Goal: Task Accomplishment & Management: Manage account settings

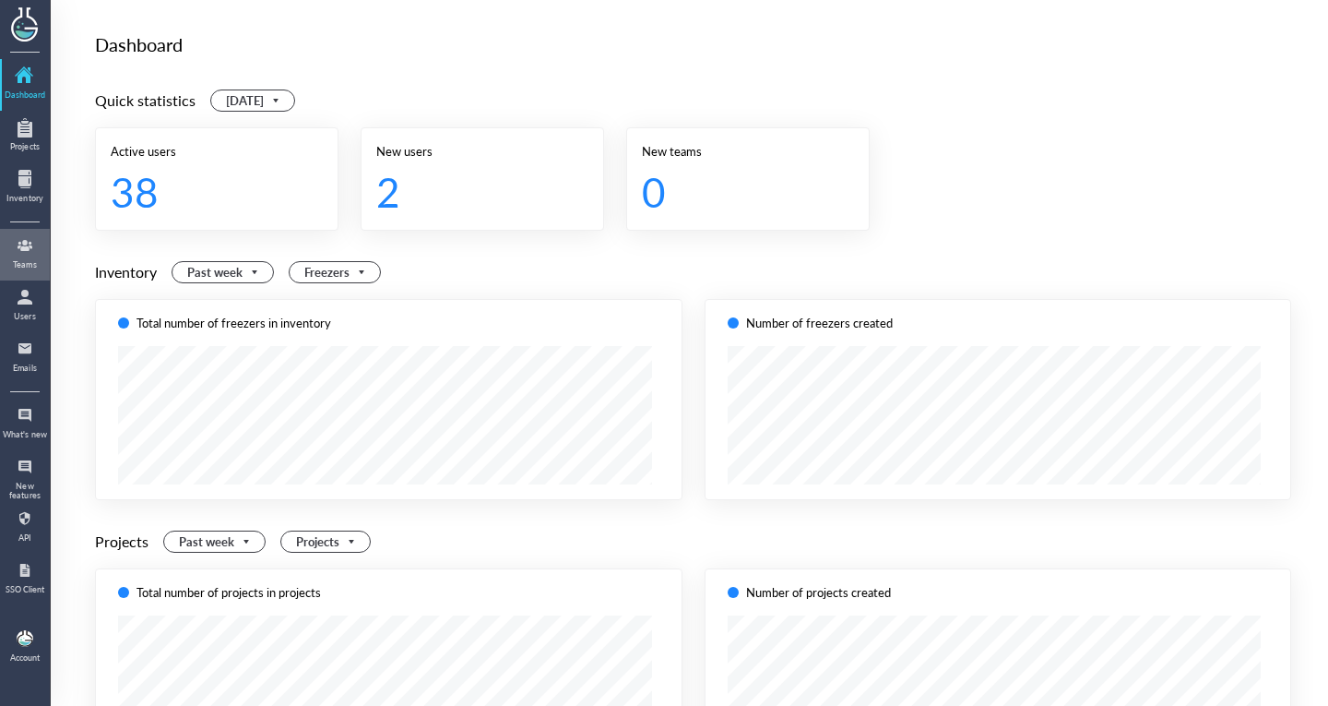
drag, startPoint x: 0, startPoint y: 0, endPoint x: 31, endPoint y: 256, distance: 258.3
click at [31, 256] on div at bounding box center [25, 246] width 30 height 30
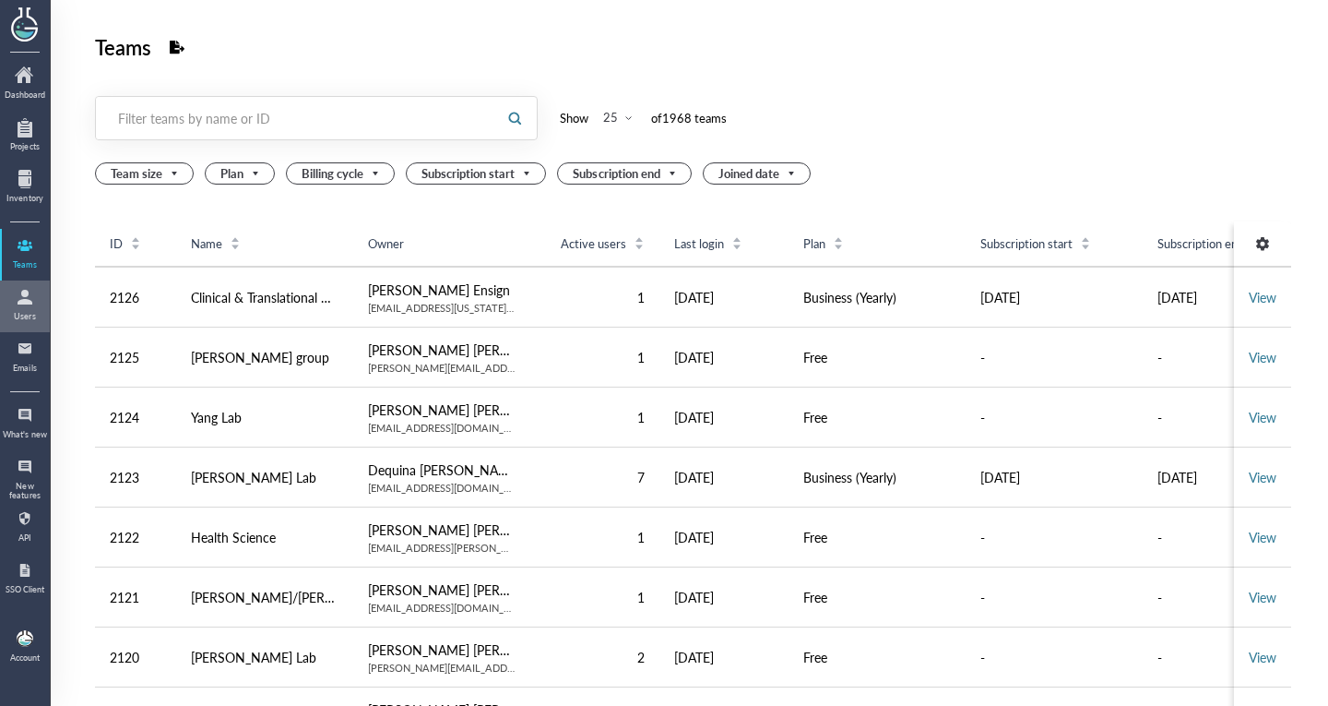
click at [28, 291] on div at bounding box center [25, 297] width 30 height 30
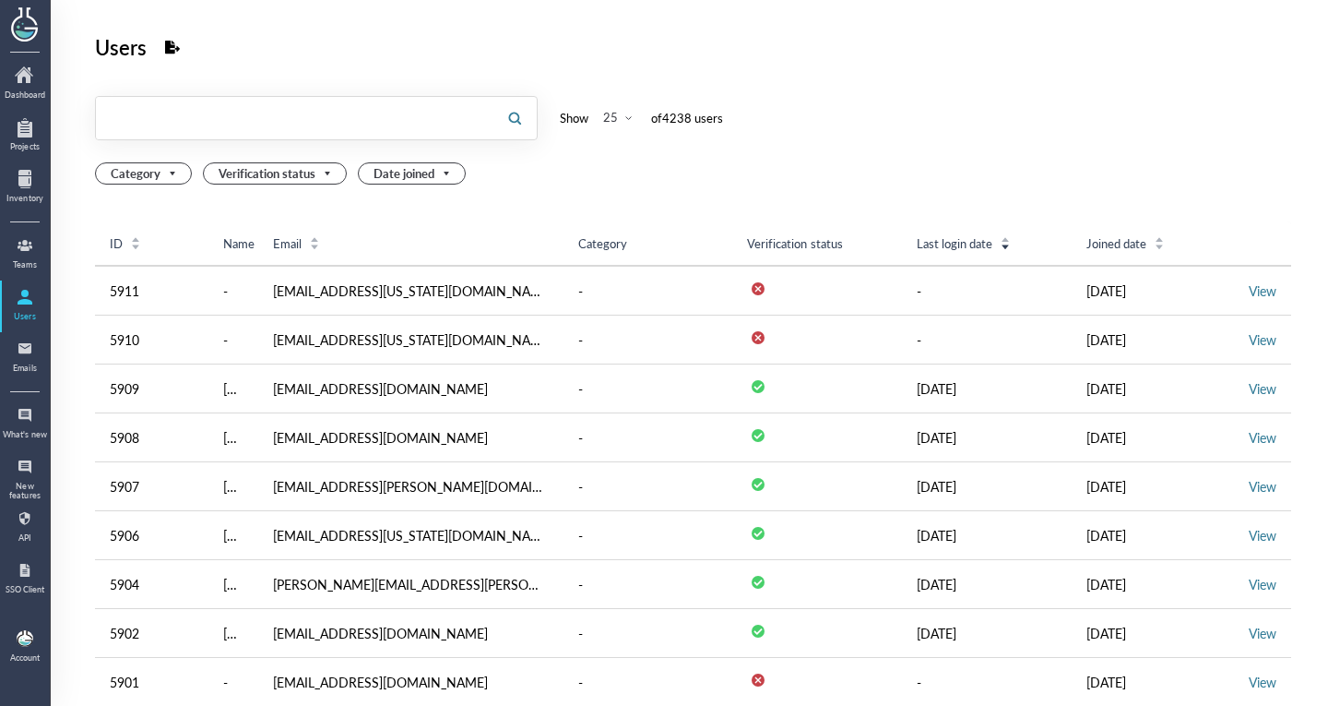
click at [448, 130] on input "text" at bounding box center [294, 118] width 397 height 30
type input "s"
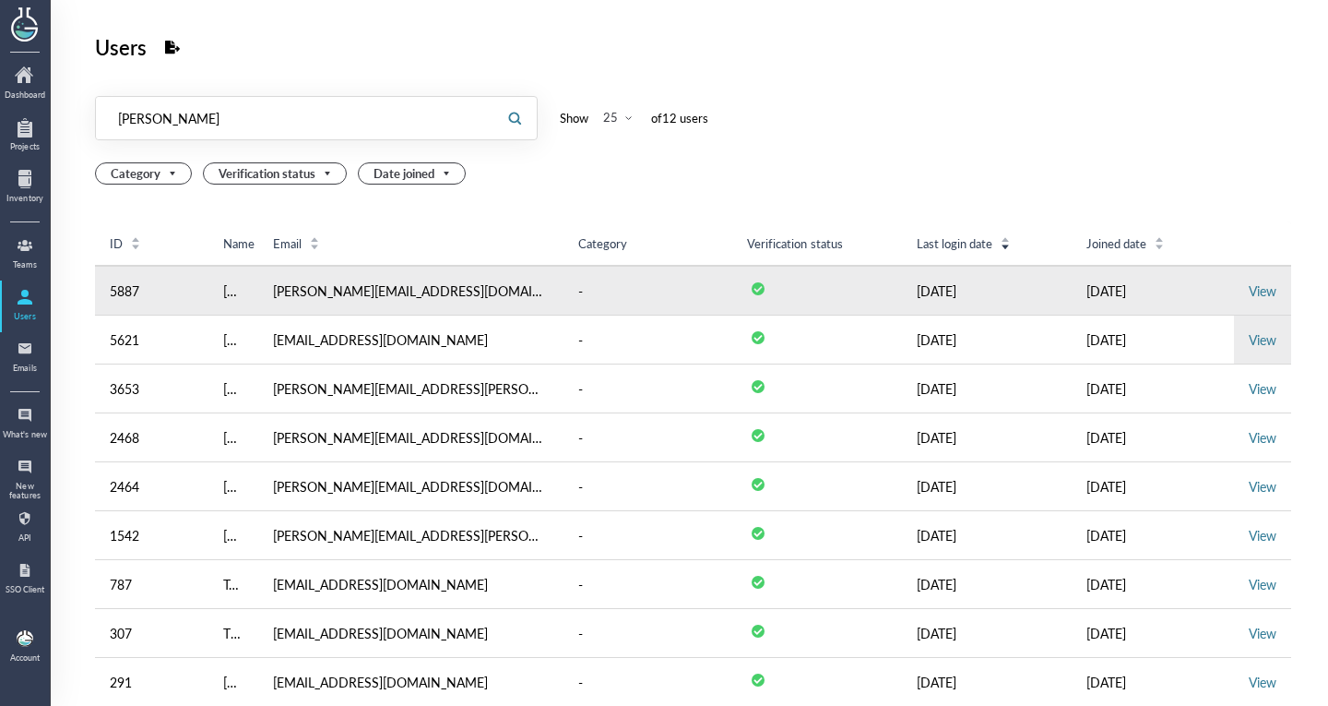
type input "[PERSON_NAME]"
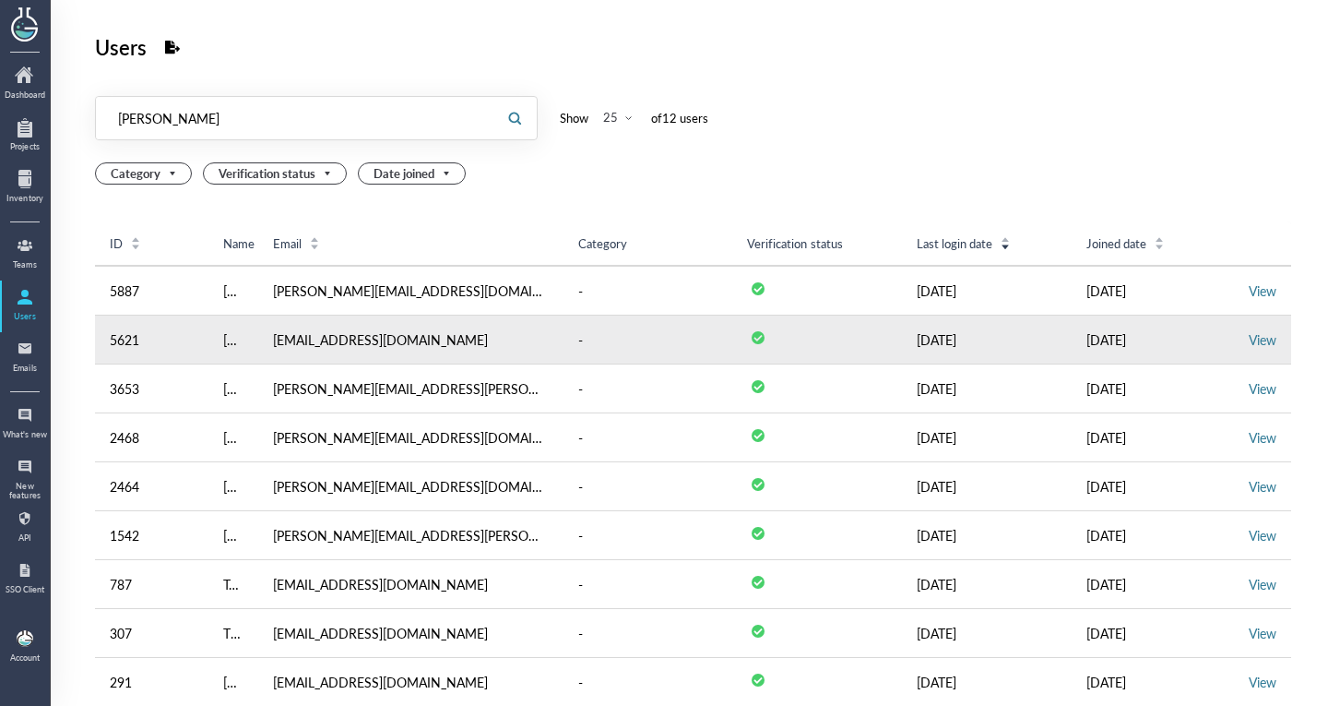
click at [1237, 329] on td "View" at bounding box center [1262, 339] width 57 height 49
click at [1249, 332] on link "View" at bounding box center [1263, 339] width 28 height 18
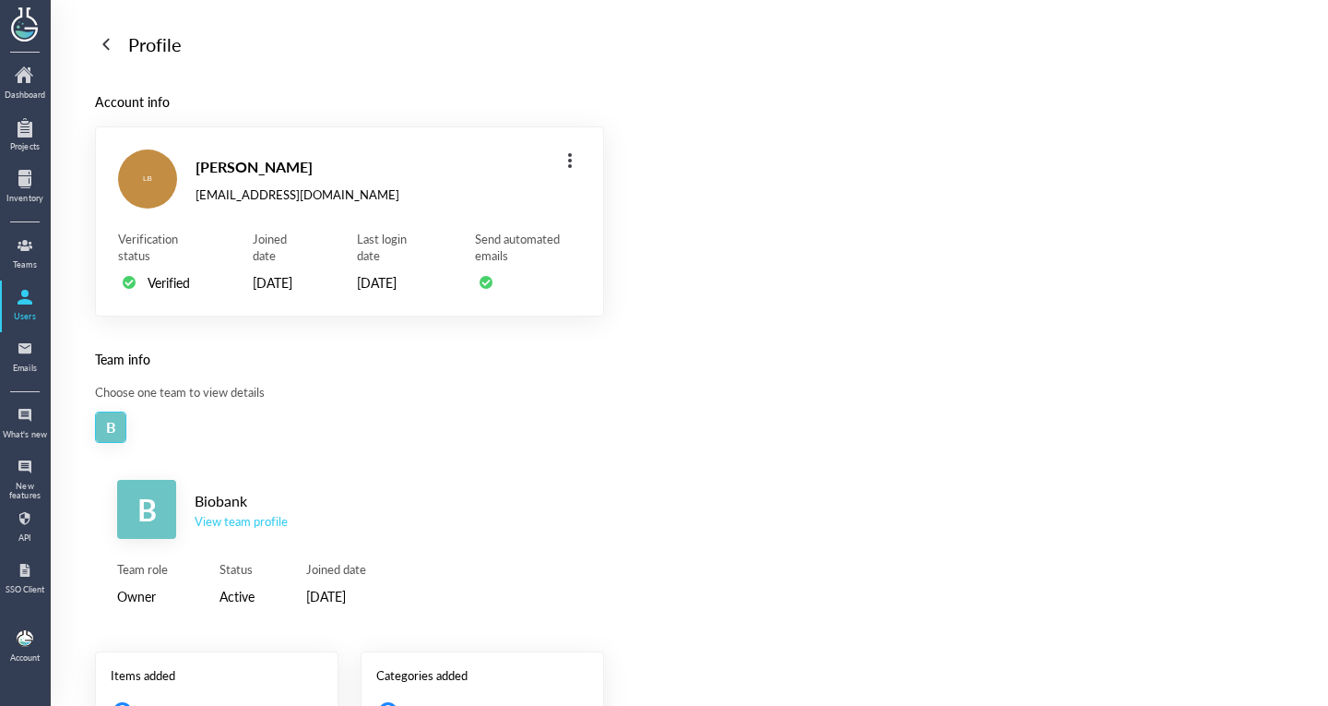
click at [254, 529] on div "View team profile" at bounding box center [241, 521] width 93 height 17
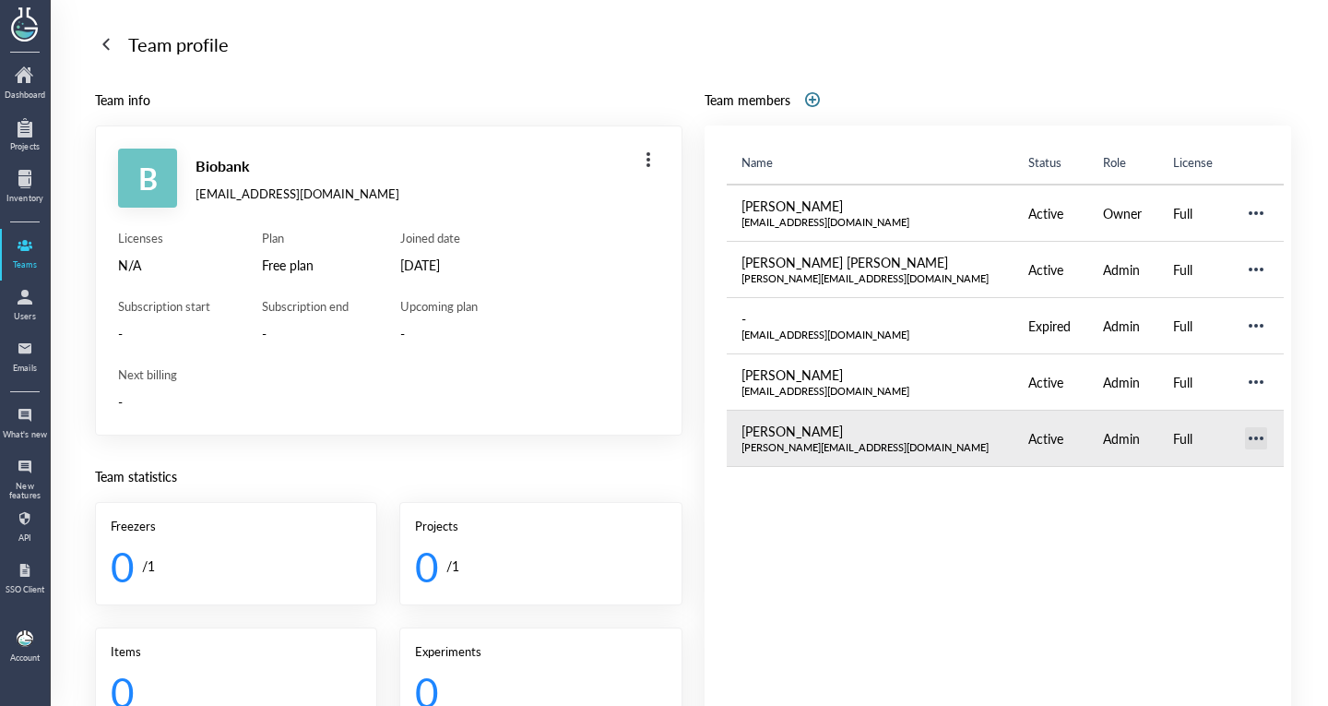
click at [1242, 438] on div at bounding box center [1257, 438] width 30 height 30
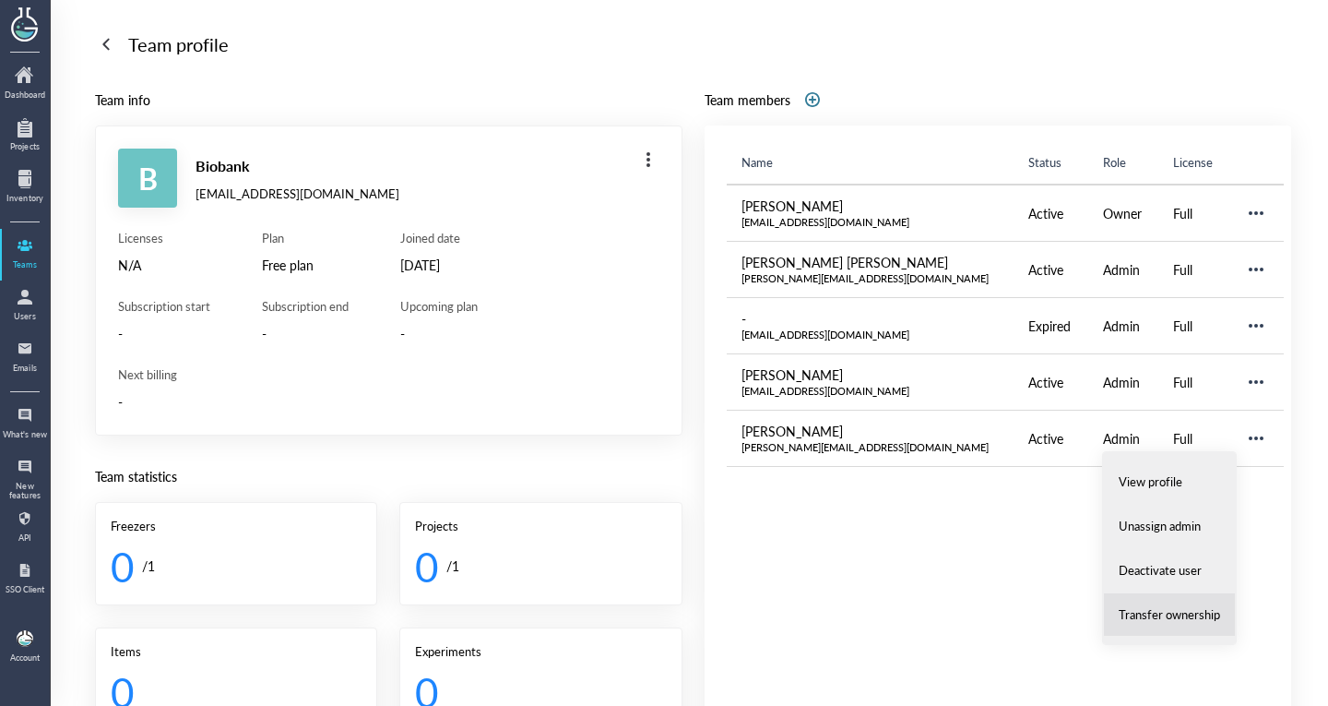
click at [1193, 611] on span "Transfer ownership" at bounding box center [1169, 614] width 101 height 17
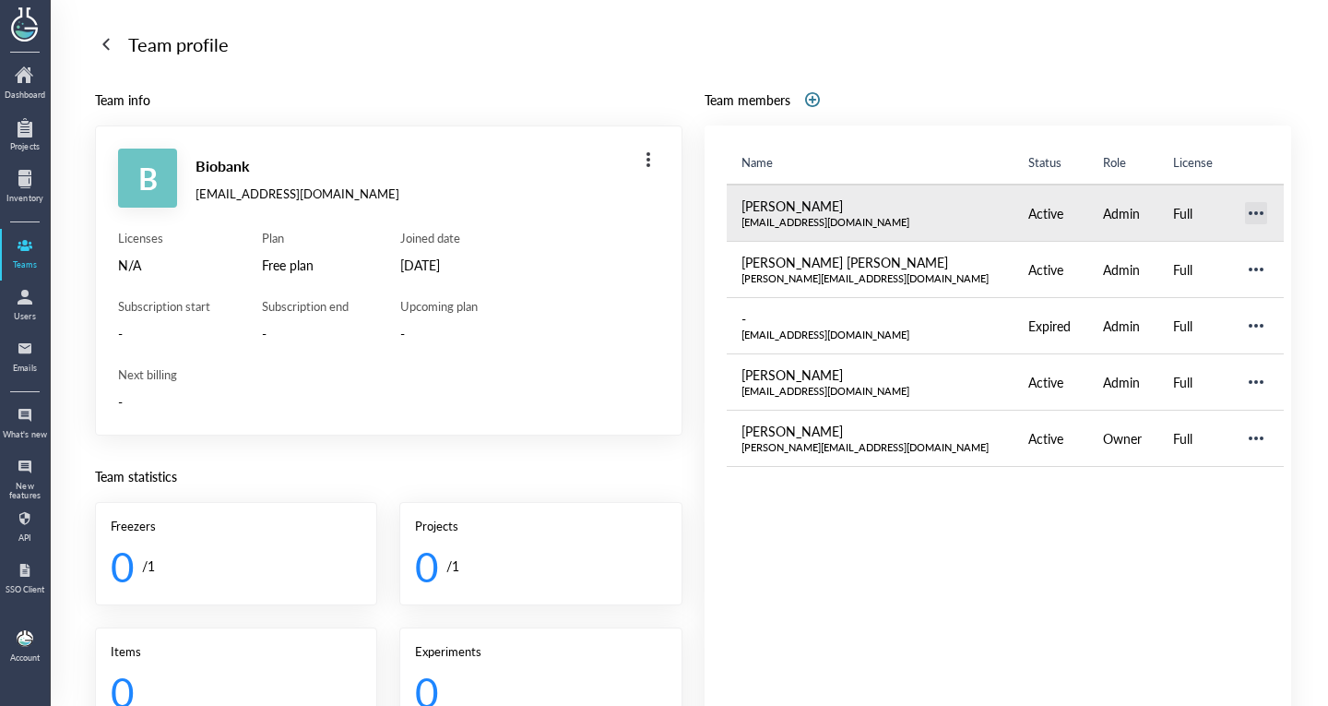
click at [1242, 203] on div at bounding box center [1257, 213] width 30 height 30
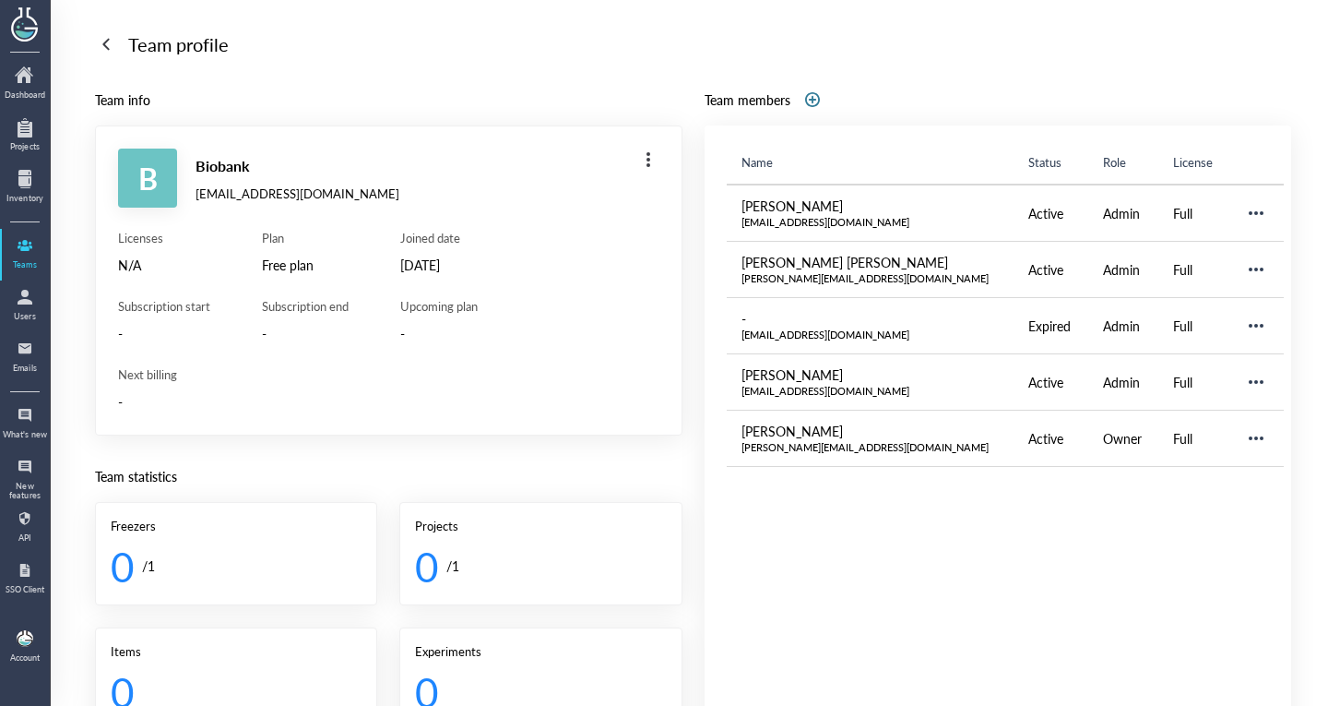
click at [1065, 107] on div "Team members" at bounding box center [999, 100] width 588 height 22
